Goal: Information Seeking & Learning: Learn about a topic

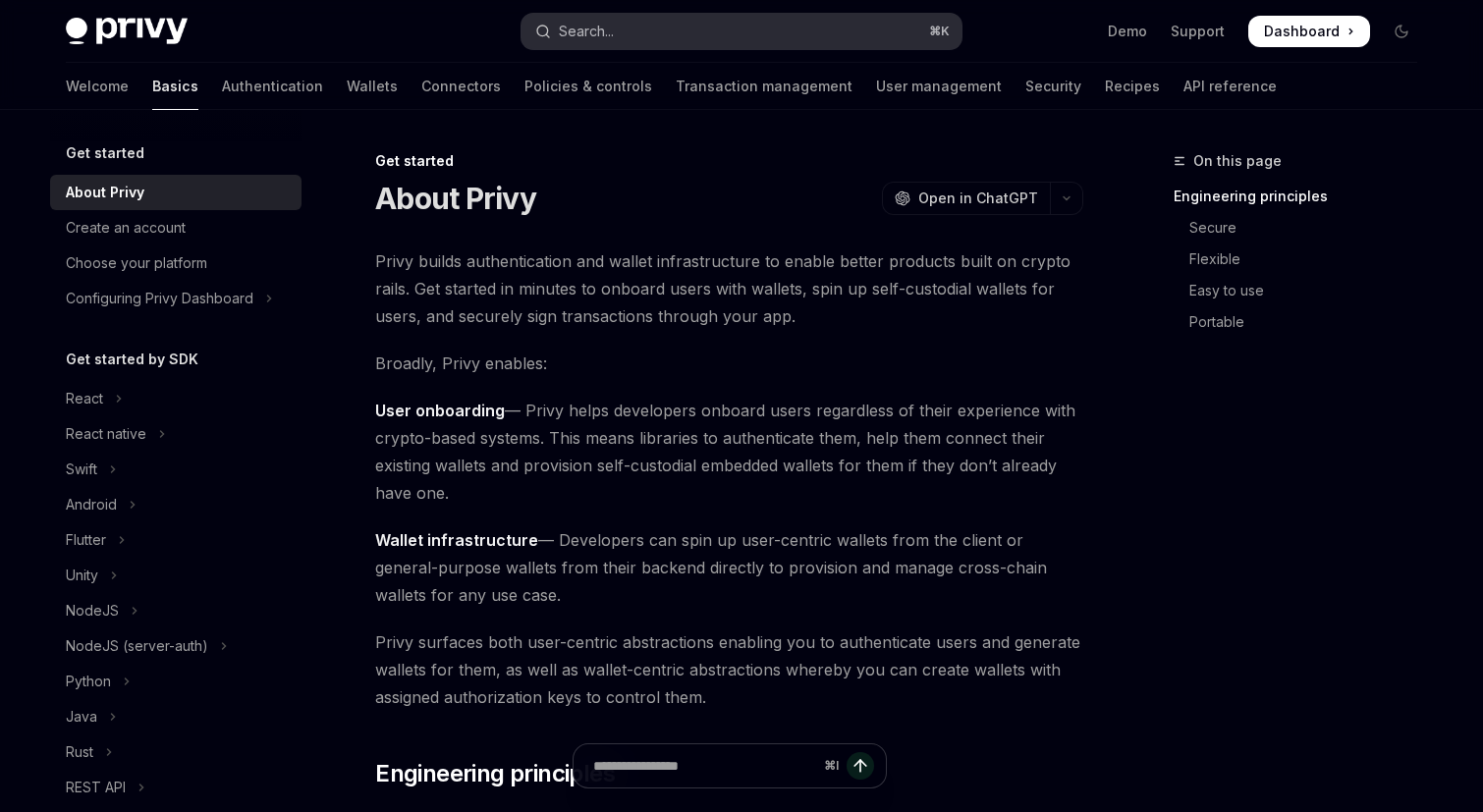
click at [716, 36] on button "Search... ⌘ K" at bounding box center [741, 32] width 440 height 36
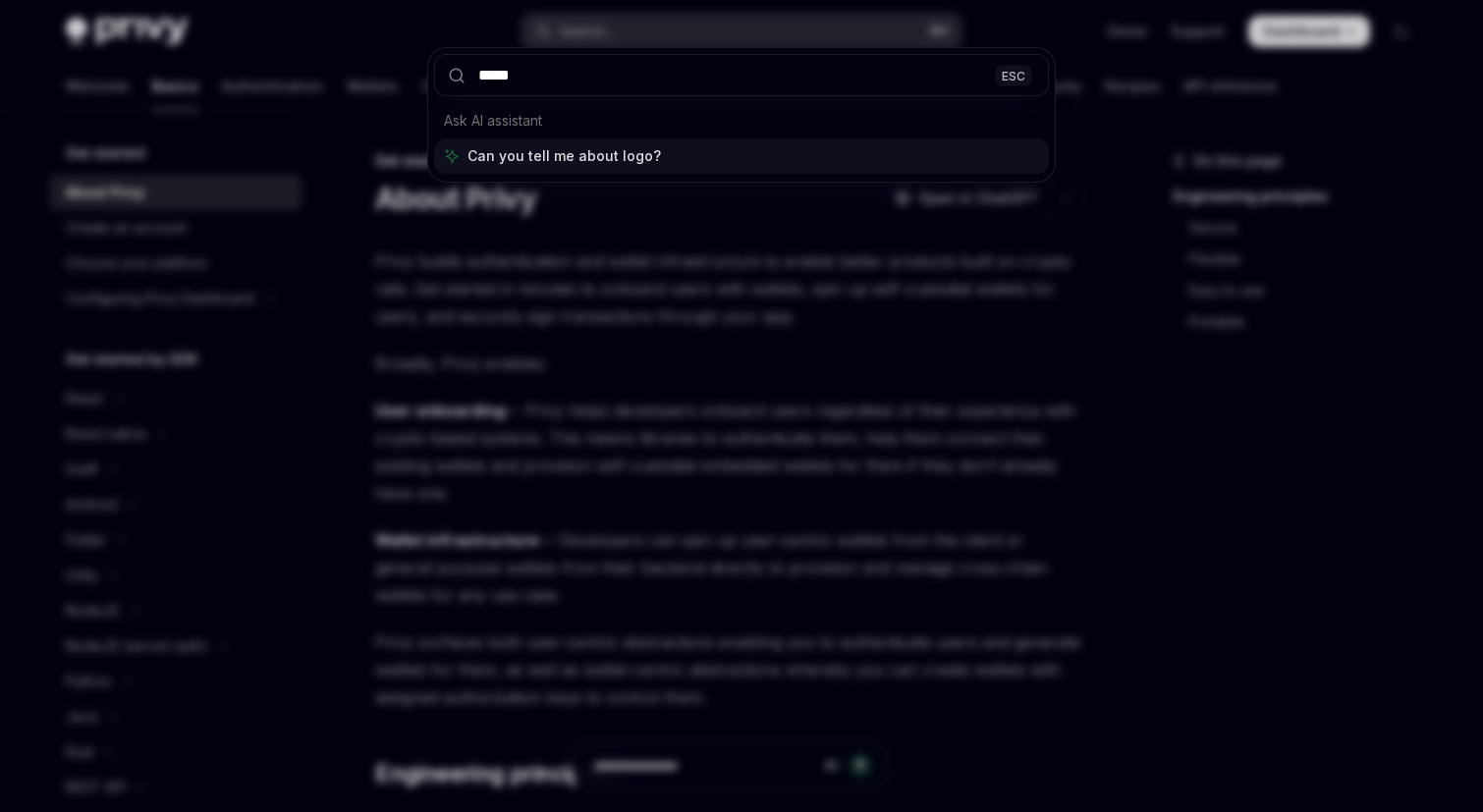
type input "******"
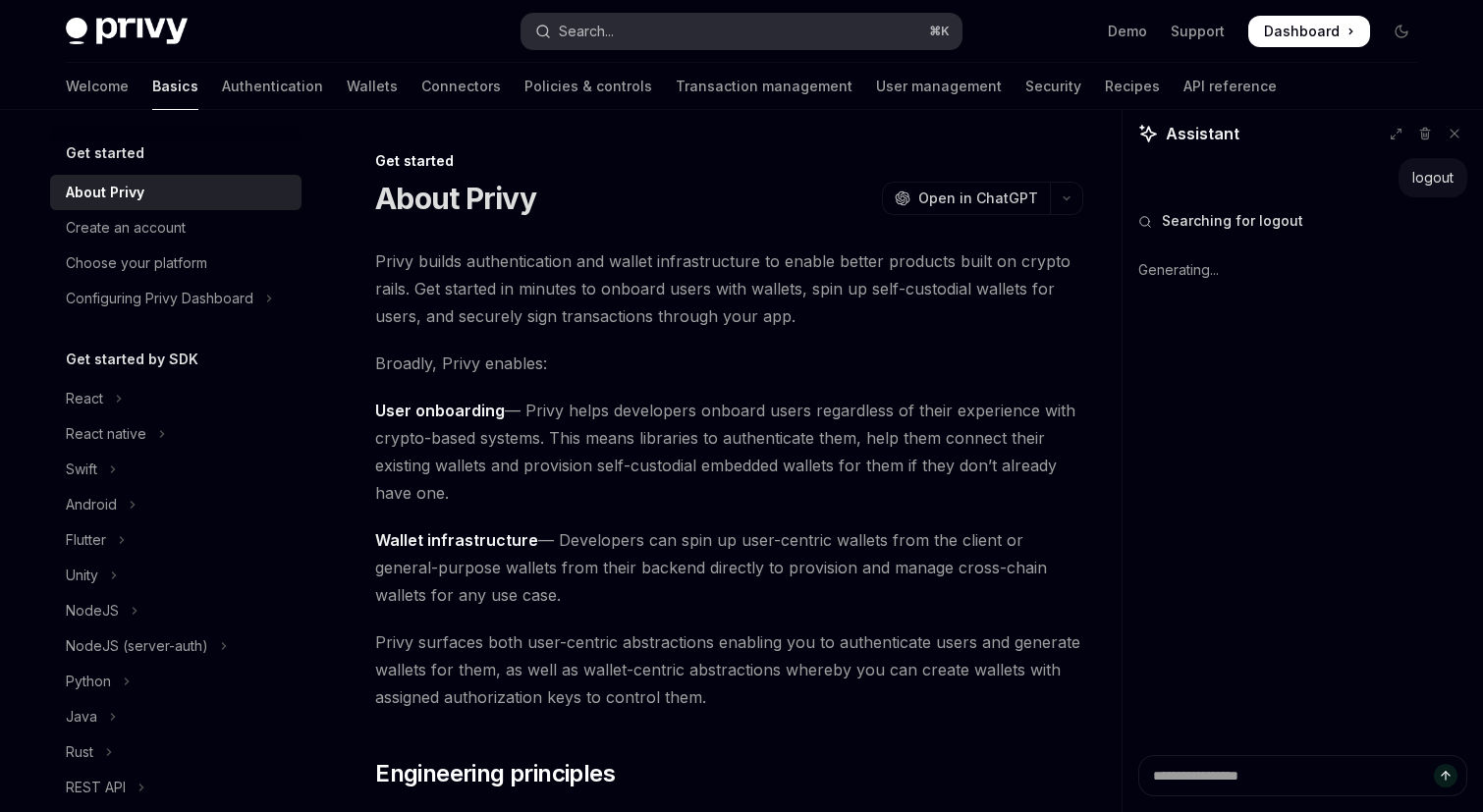
click at [664, 37] on button "Search... ⌘ K" at bounding box center [741, 32] width 440 height 36
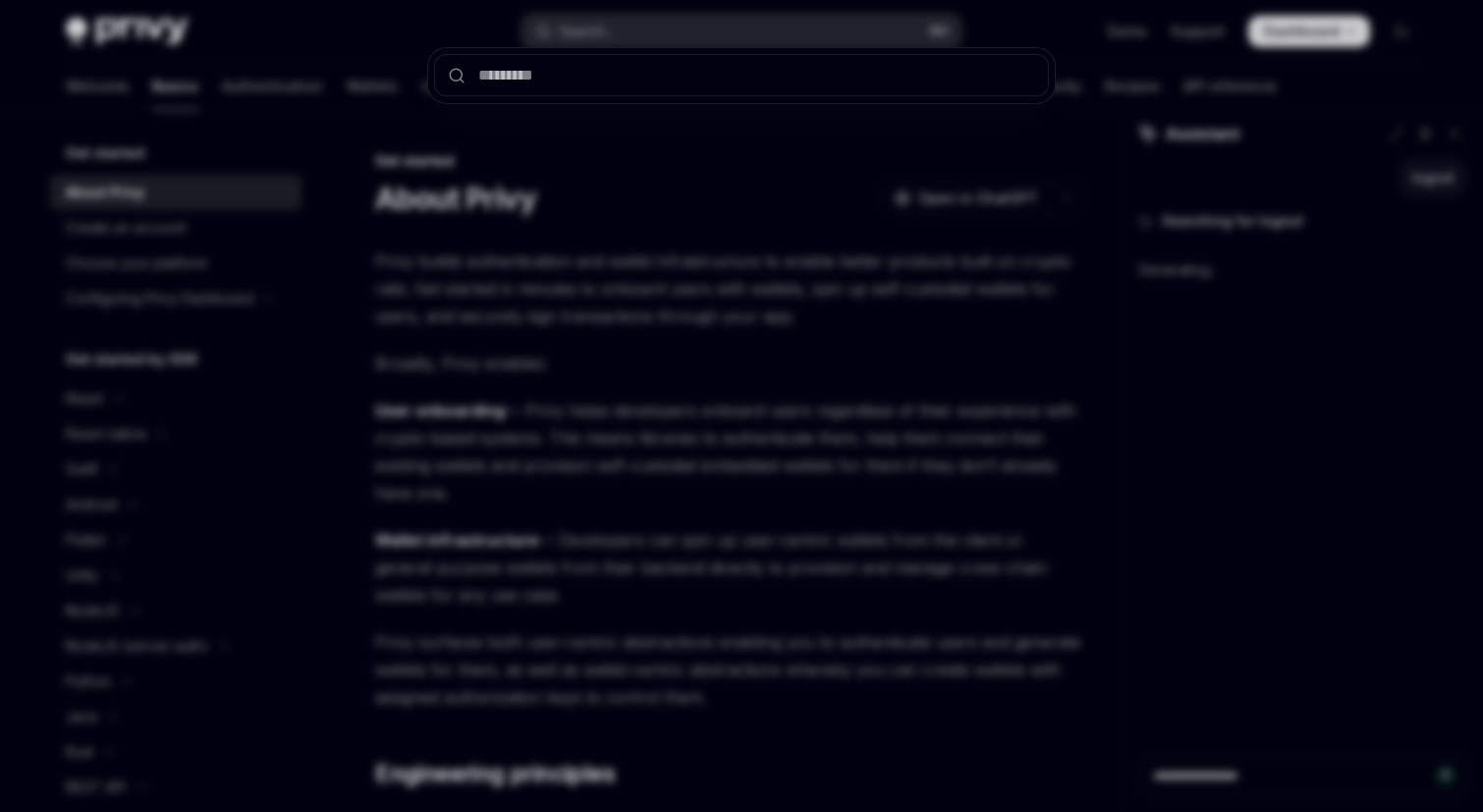
type textarea "*"
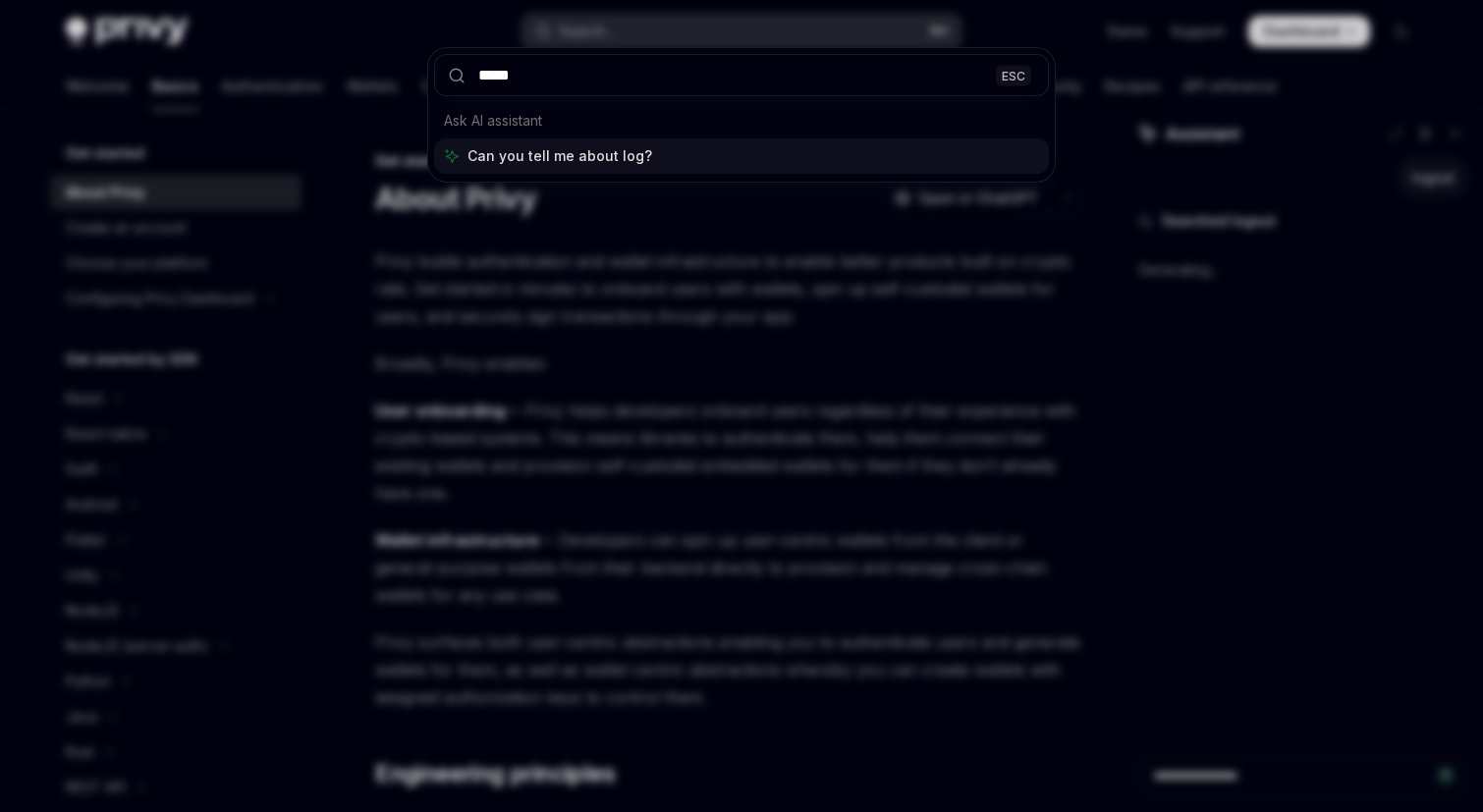
type input "******"
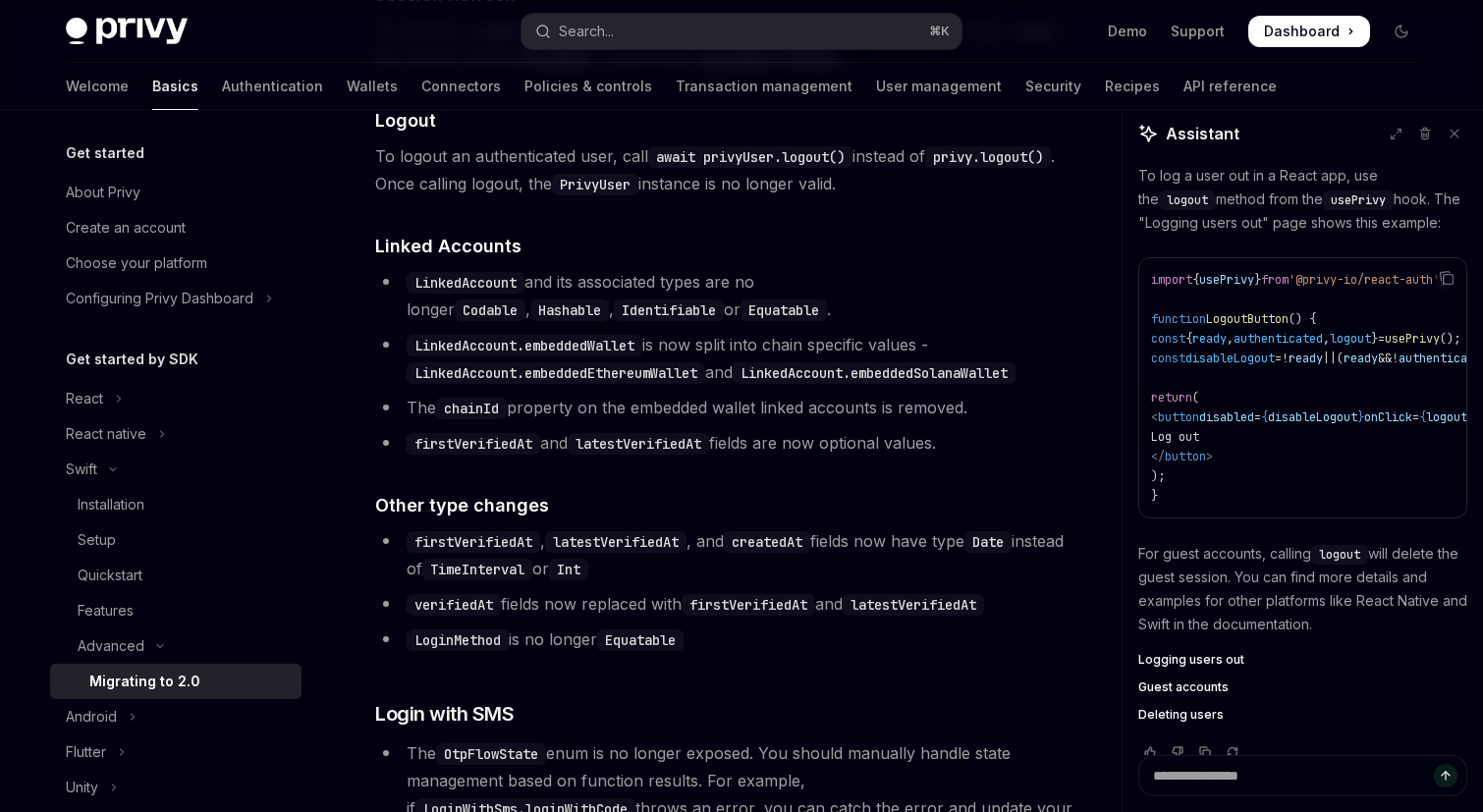
scroll to position [197, 0]
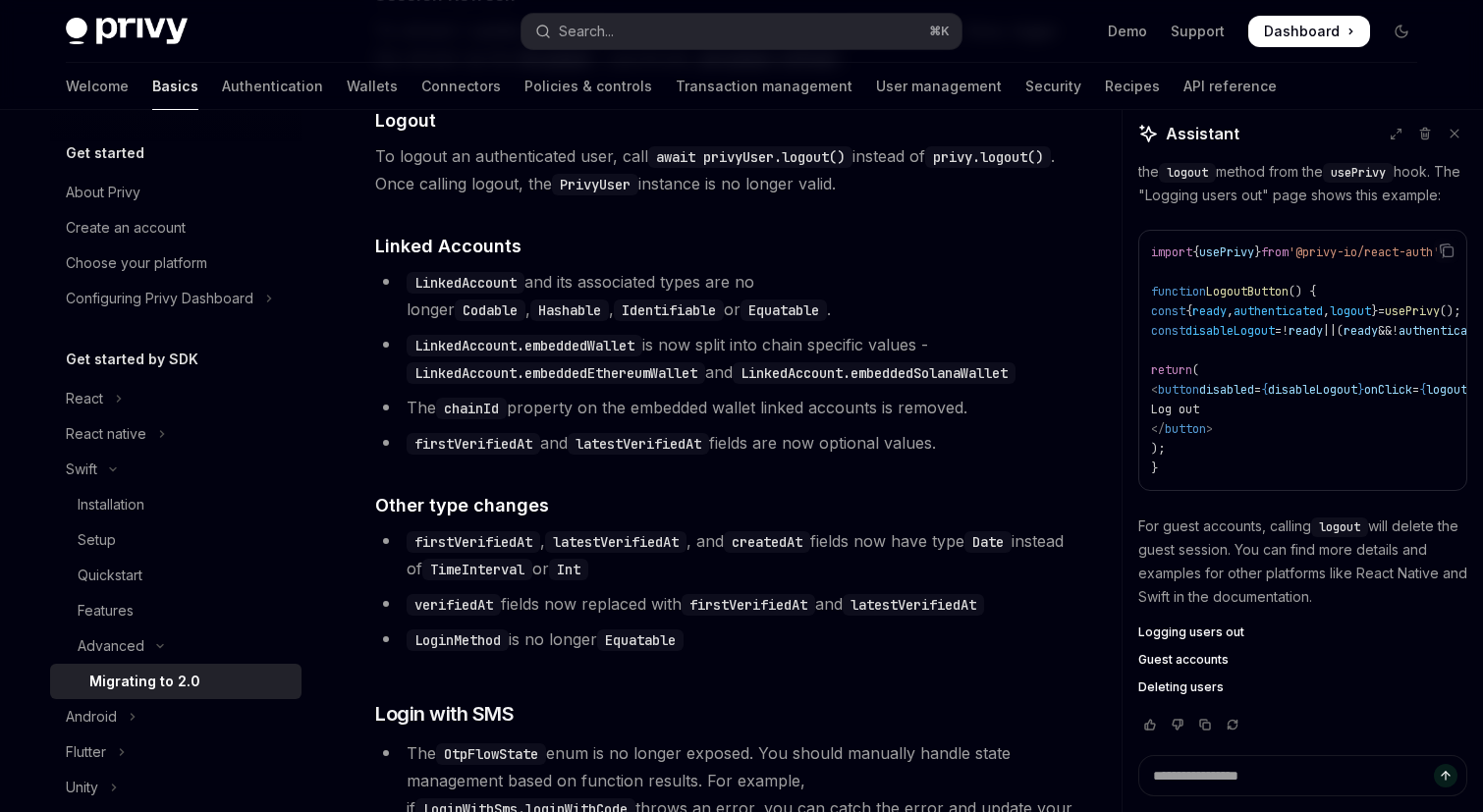
click at [757, 168] on code "await privyUser.logout()" at bounding box center [750, 157] width 205 height 22
copy code "privyUser"
click at [750, 198] on span "To logout an authenticated user, call await privyUser.logout() instead of privy…" at bounding box center [729, 170] width 708 height 55
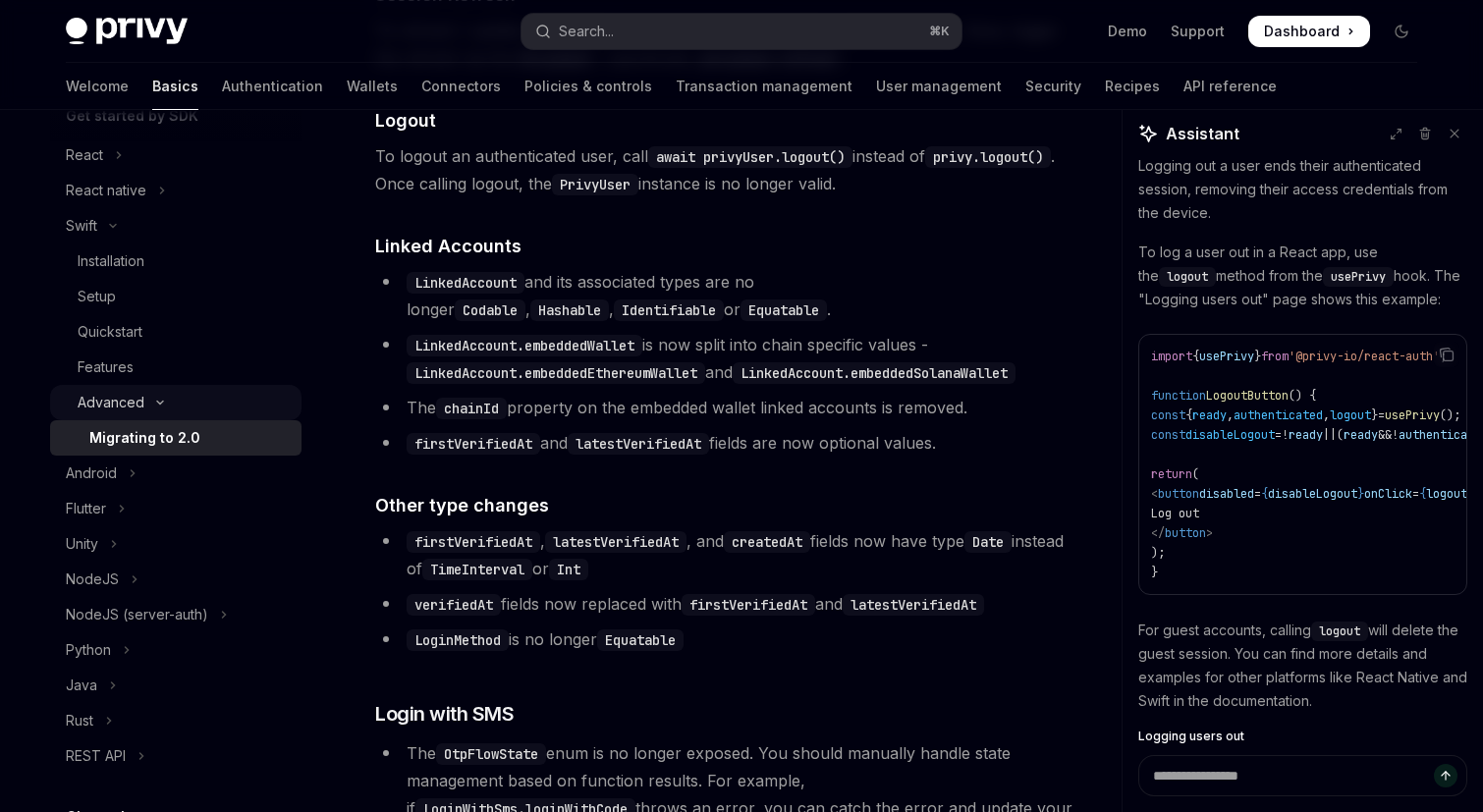
scroll to position [203, 0]
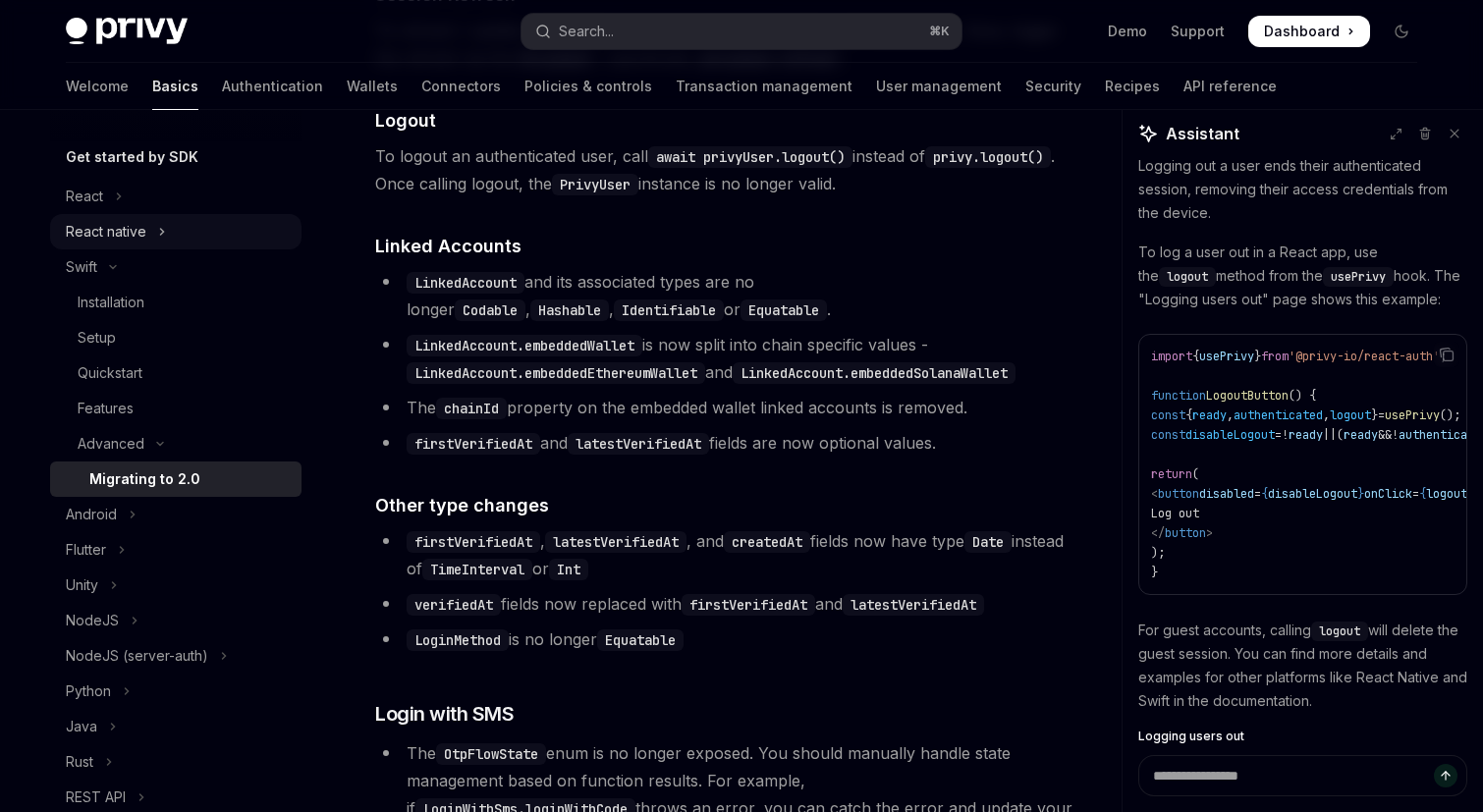
click at [154, 233] on button "React native" at bounding box center [176, 232] width 251 height 36
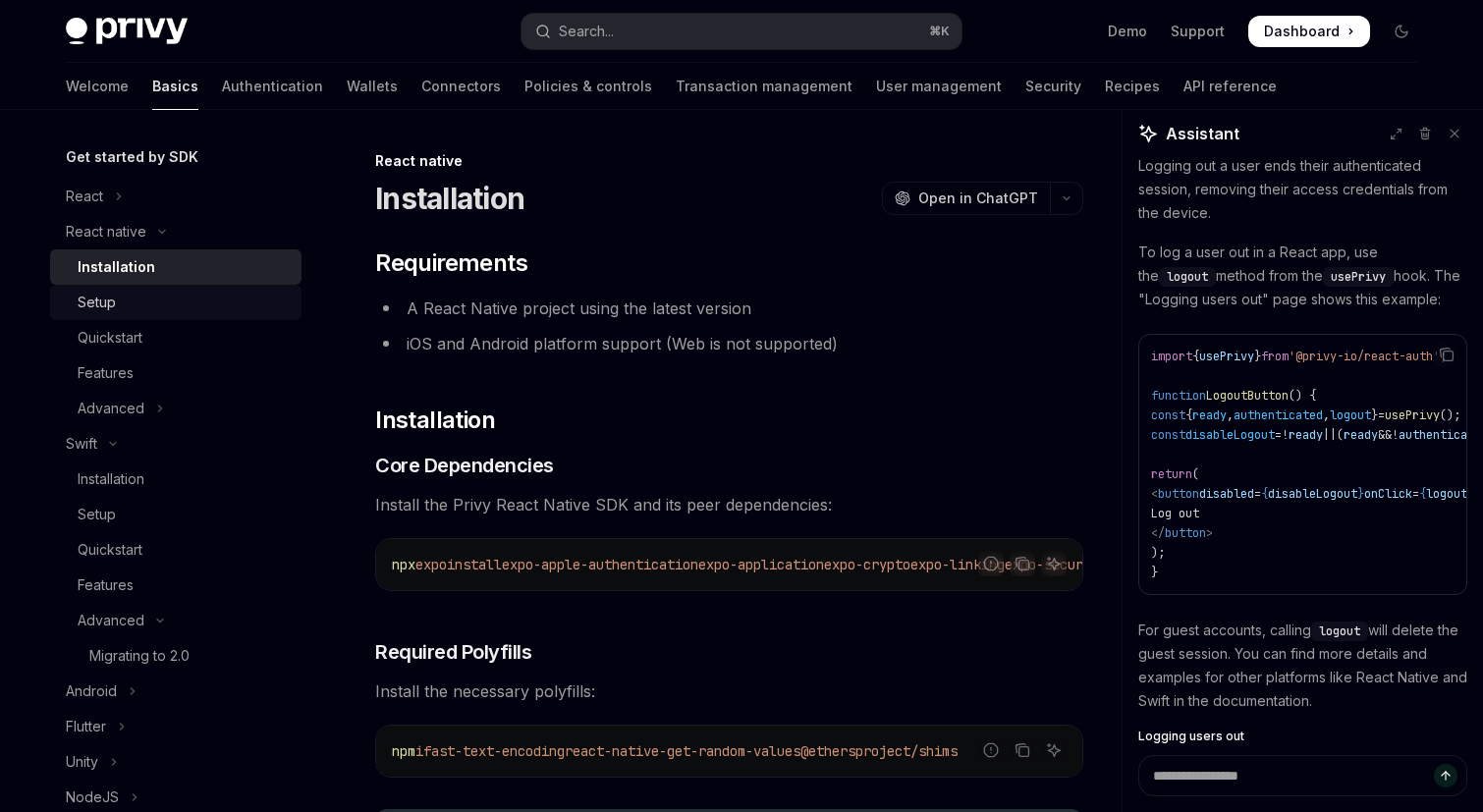
click at [173, 293] on div "Setup" at bounding box center [184, 302] width 212 height 24
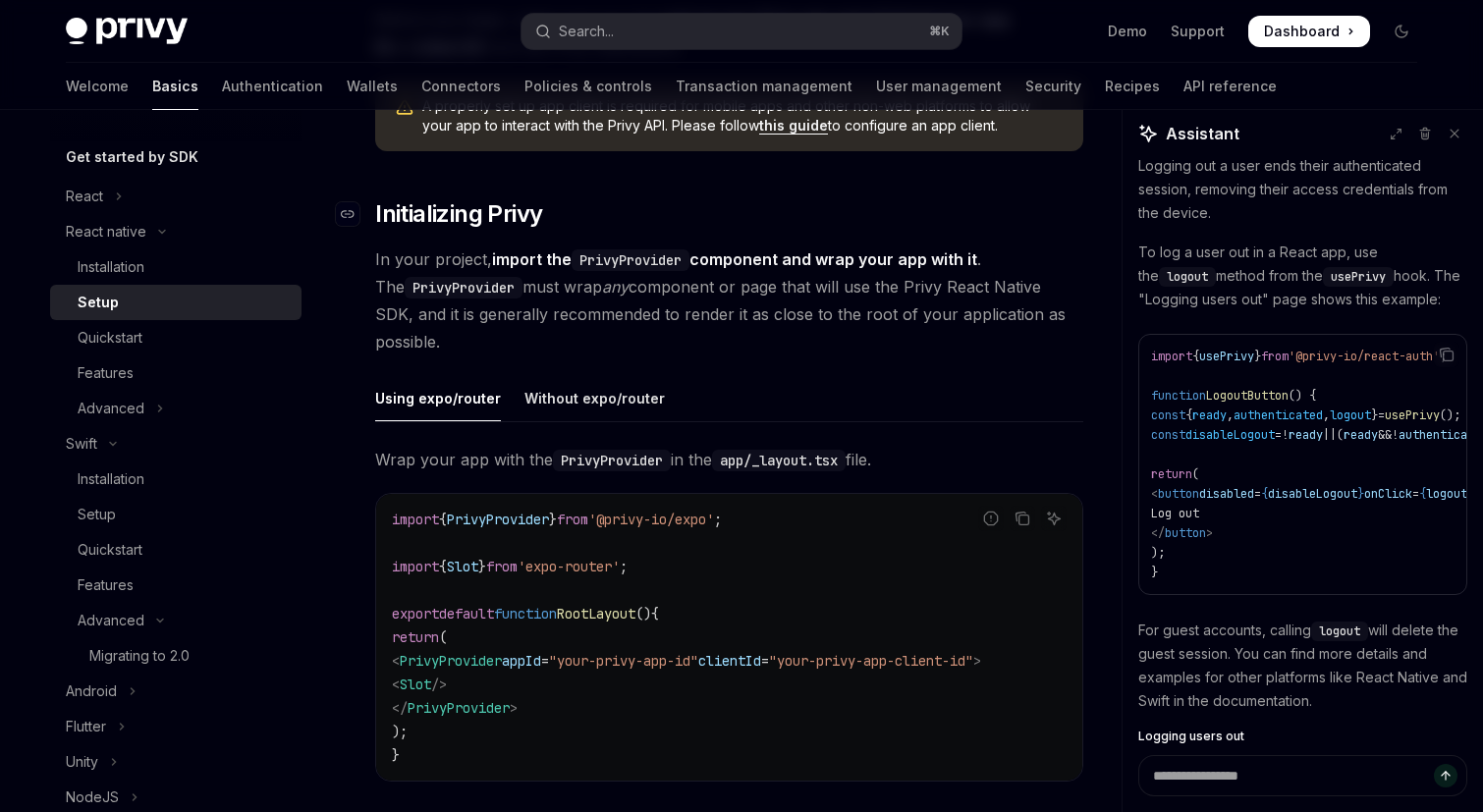
scroll to position [540, 0]
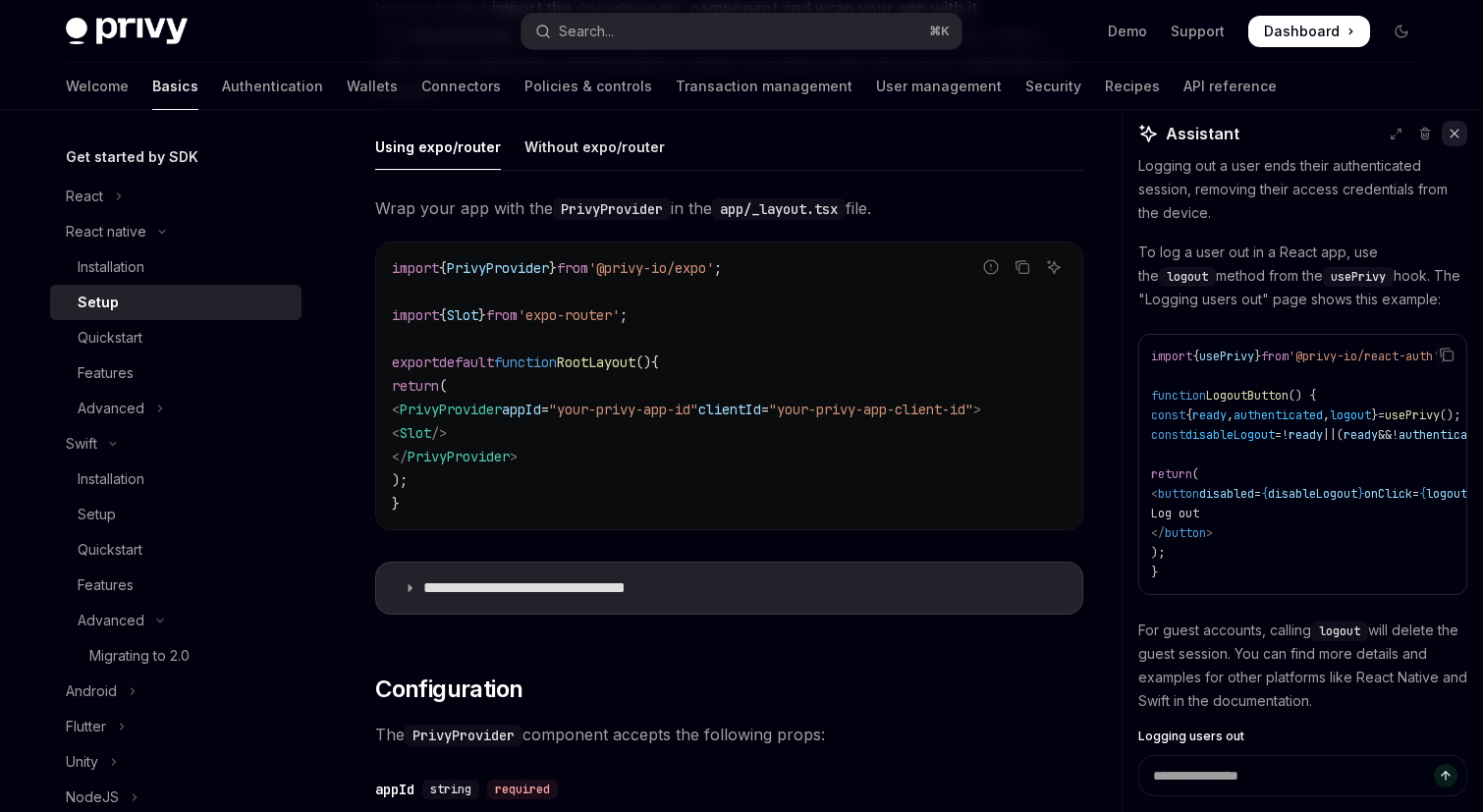
click at [1456, 136] on icon at bounding box center [1454, 133] width 14 height 14
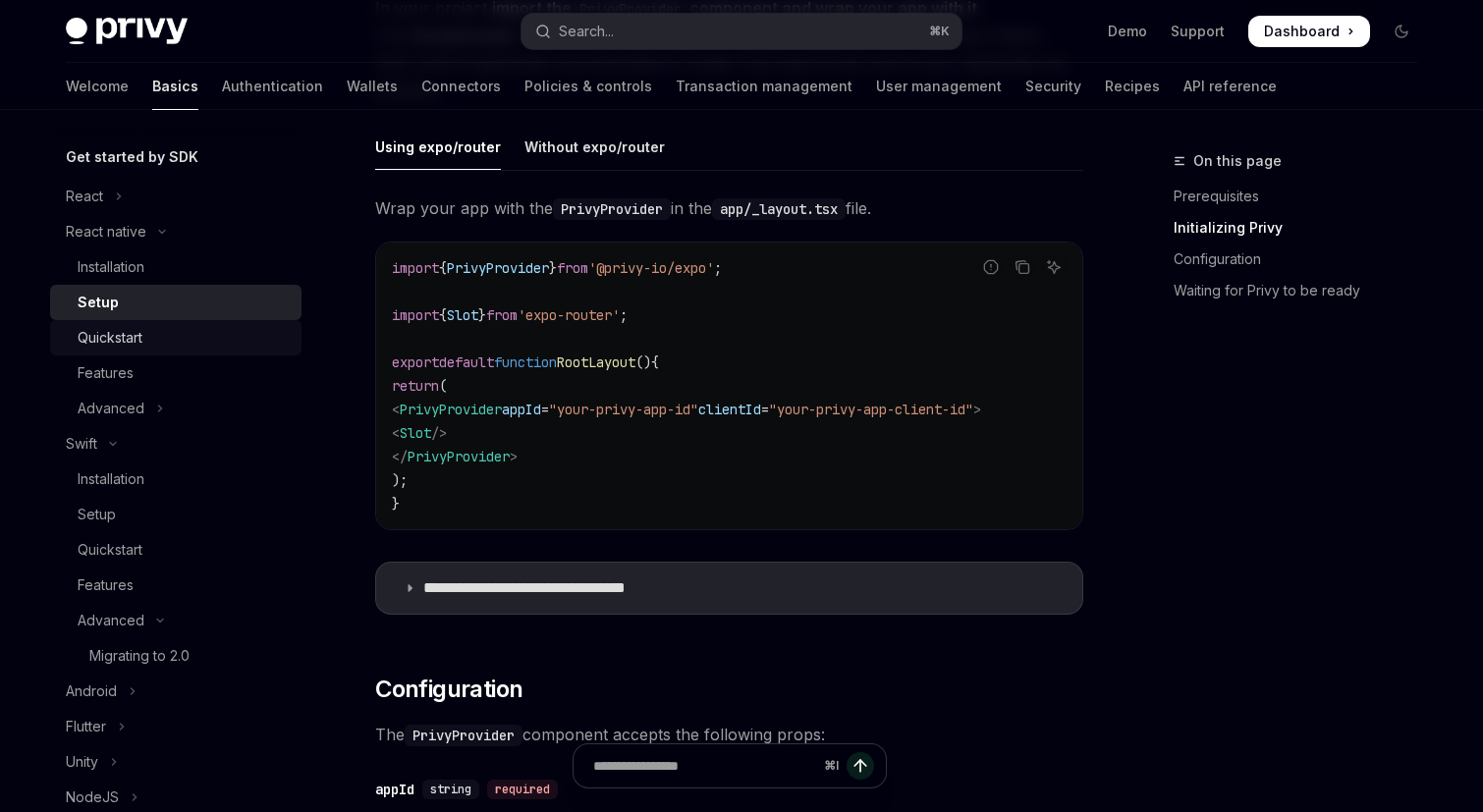
click at [228, 337] on div "Quickstart" at bounding box center [184, 338] width 212 height 24
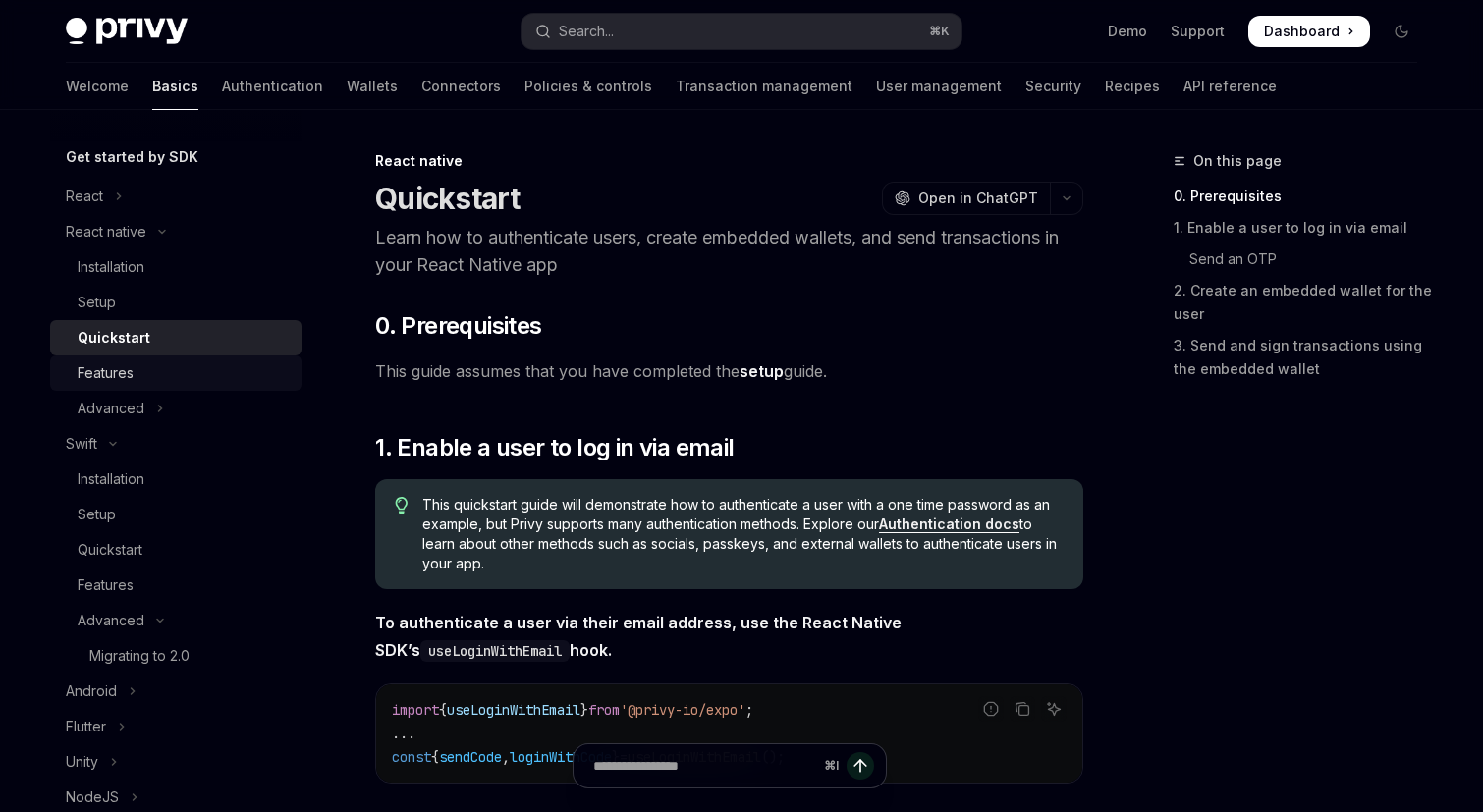
click at [200, 373] on div "Features" at bounding box center [184, 373] width 212 height 24
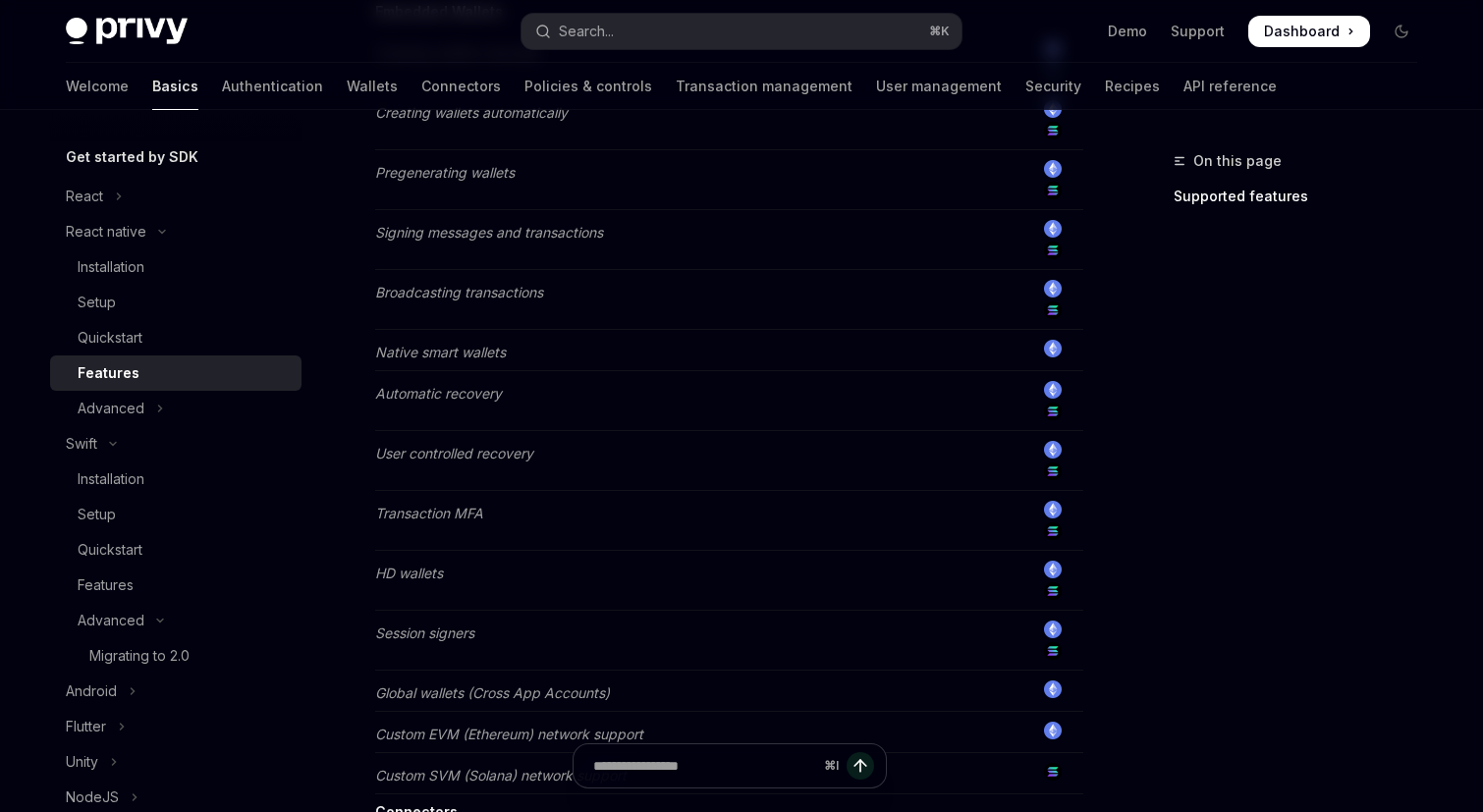
scroll to position [1310, 0]
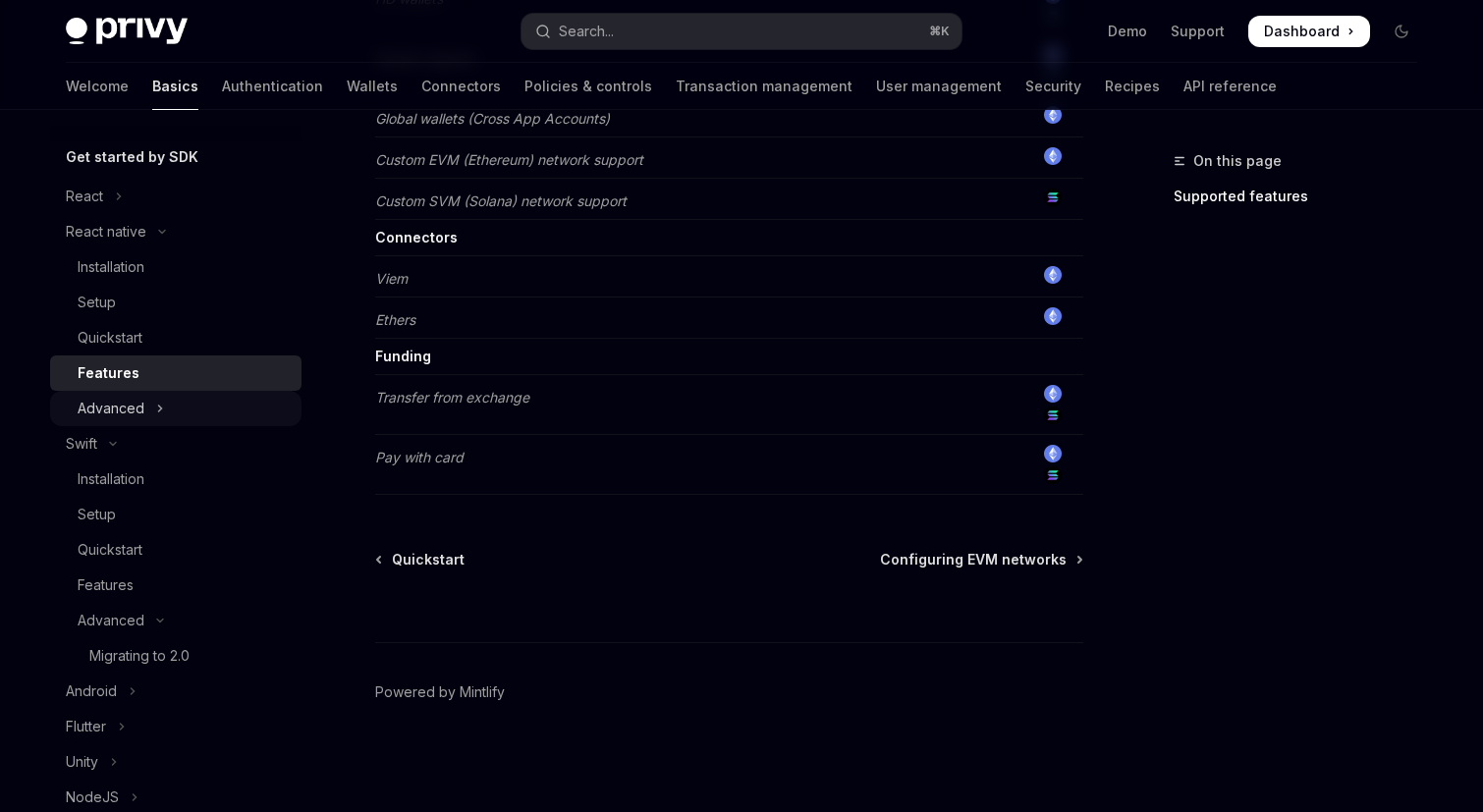
click at [164, 407] on button "Advanced" at bounding box center [176, 409] width 251 height 36
type textarea "*"
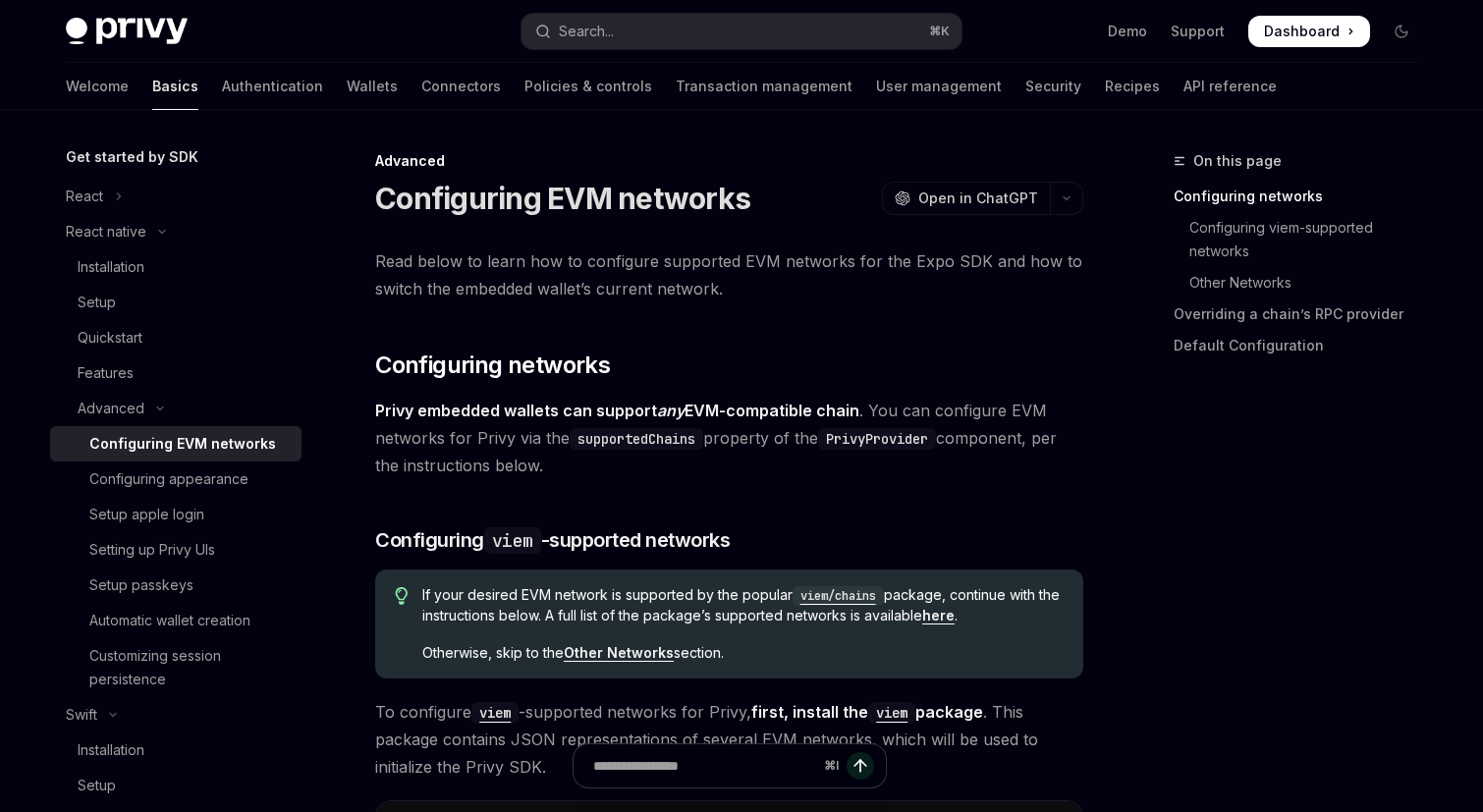
click at [551, 451] on span "Privy embedded wallets can support any EVM-compatible chain . You can configure…" at bounding box center [729, 439] width 708 height 83
